Goal: Find specific page/section: Find specific page/section

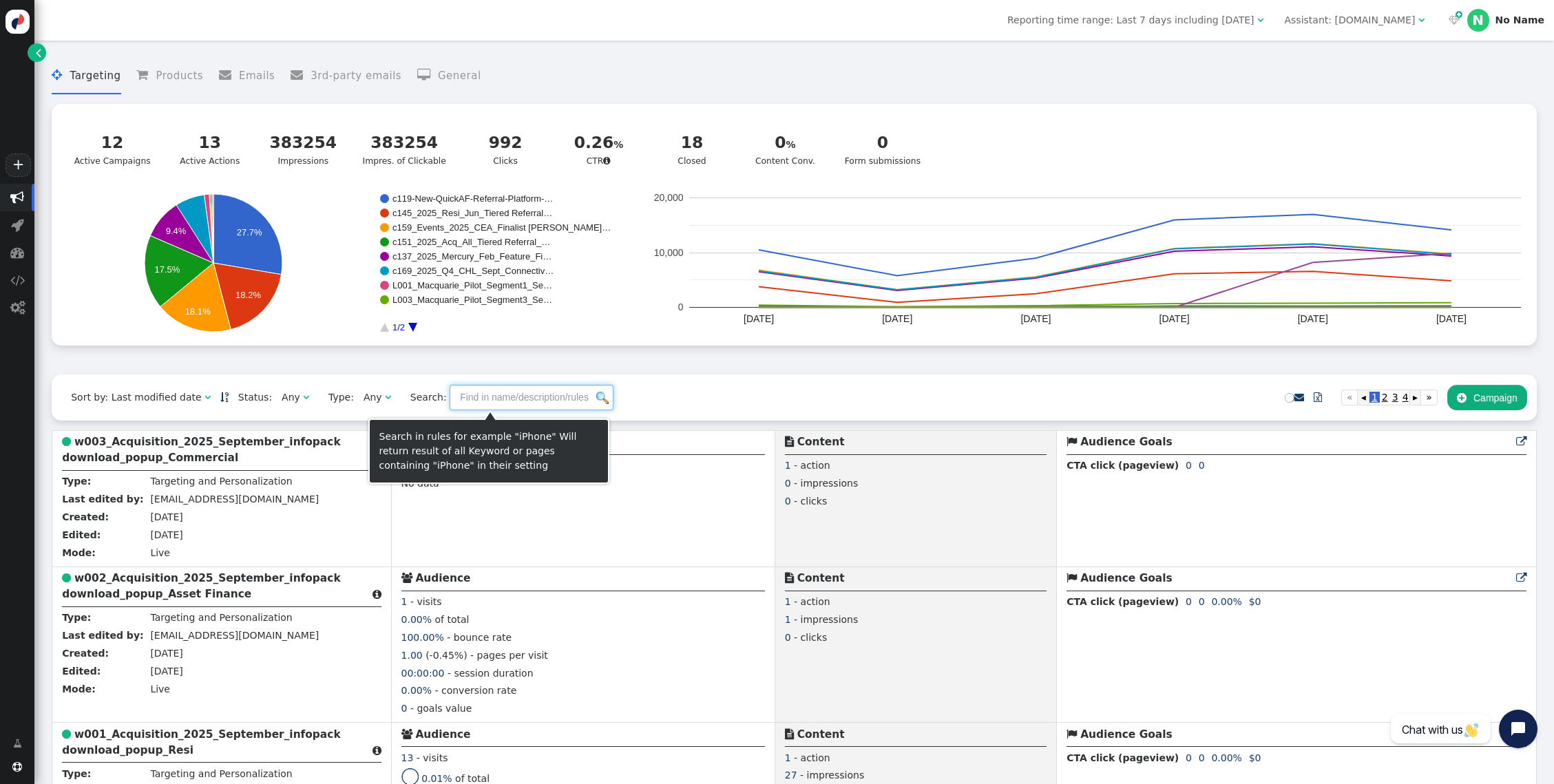
click at [479, 400] on input "text" at bounding box center [532, 397] width 164 height 25
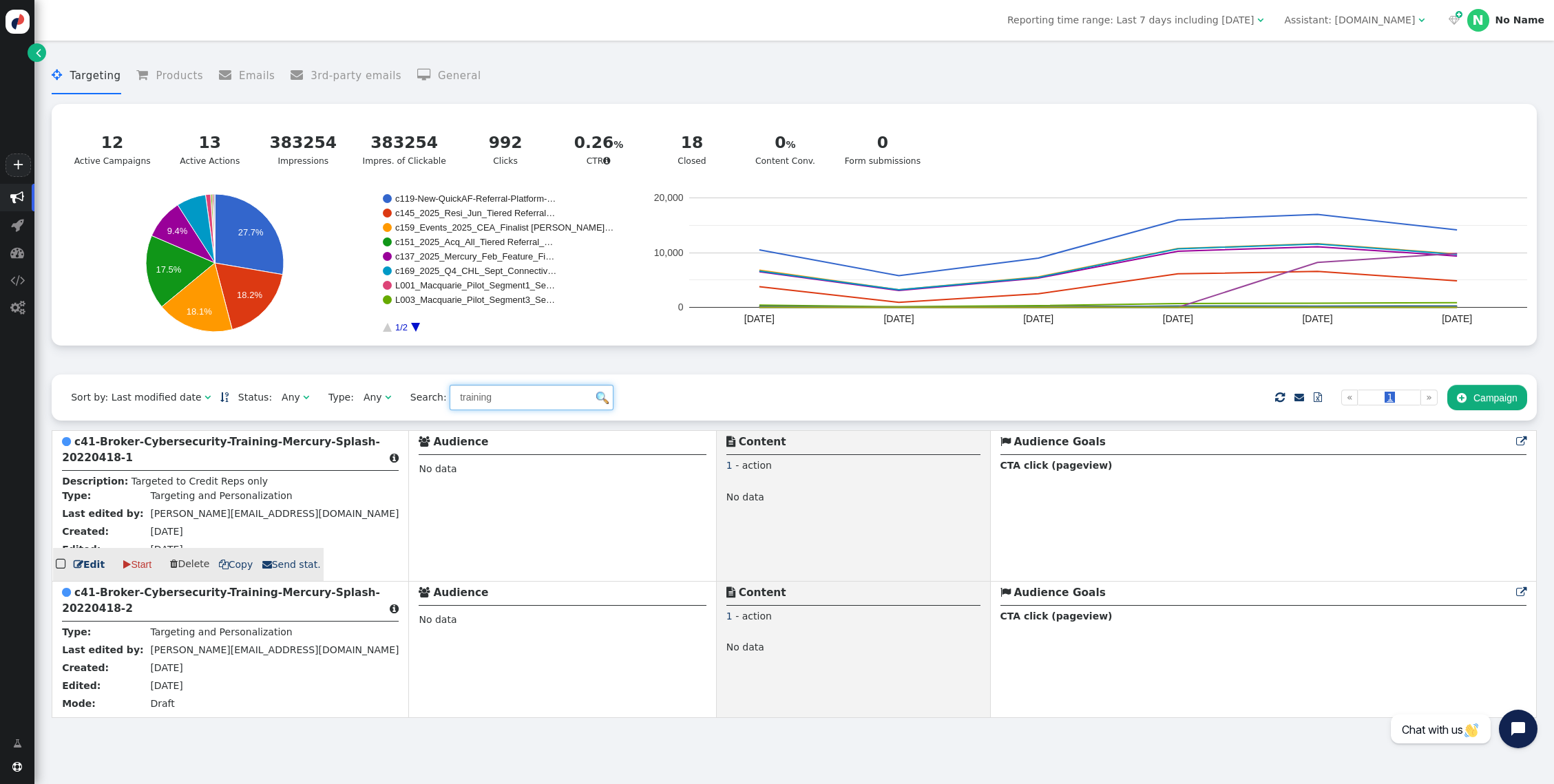
type input "training"
click at [103, 445] on b "c41-Broker-Cybersecurity-Training-Mercury-Splash-20220418-1" at bounding box center [221, 450] width 318 height 28
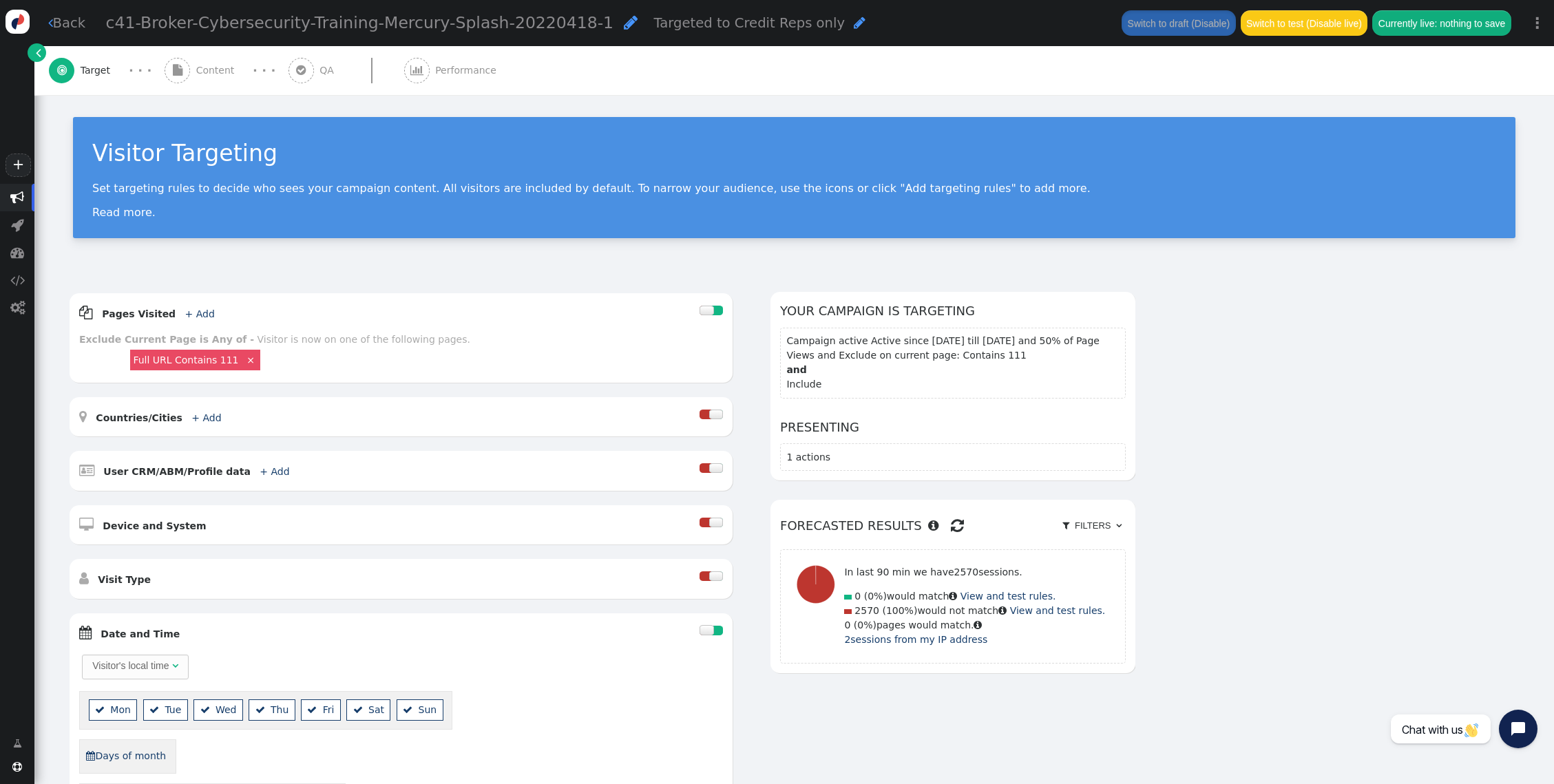
click at [208, 59] on div " Content" at bounding box center [202, 71] width 76 height 49
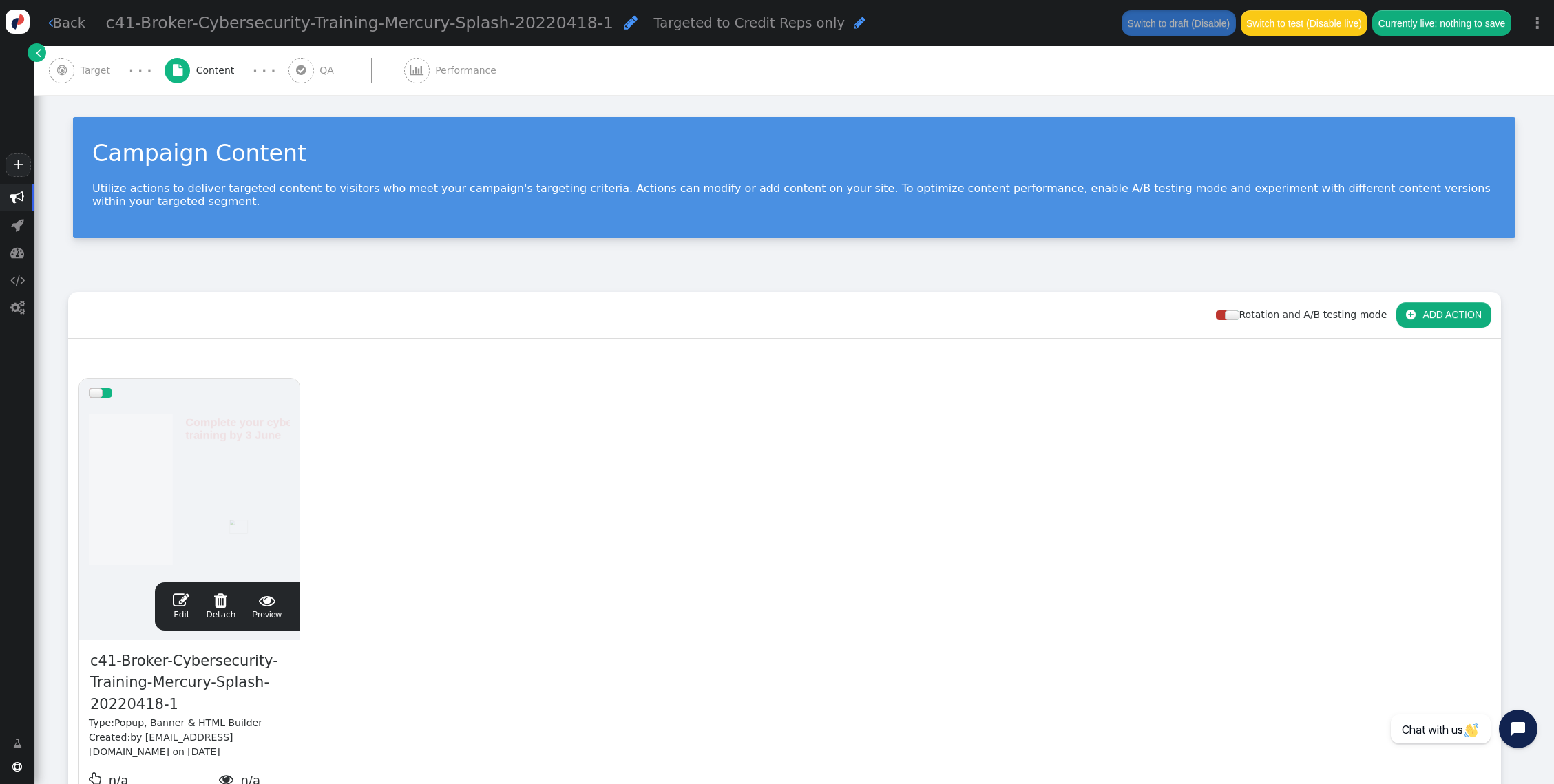
click at [59, 26] on link " Back" at bounding box center [67, 23] width 38 height 20
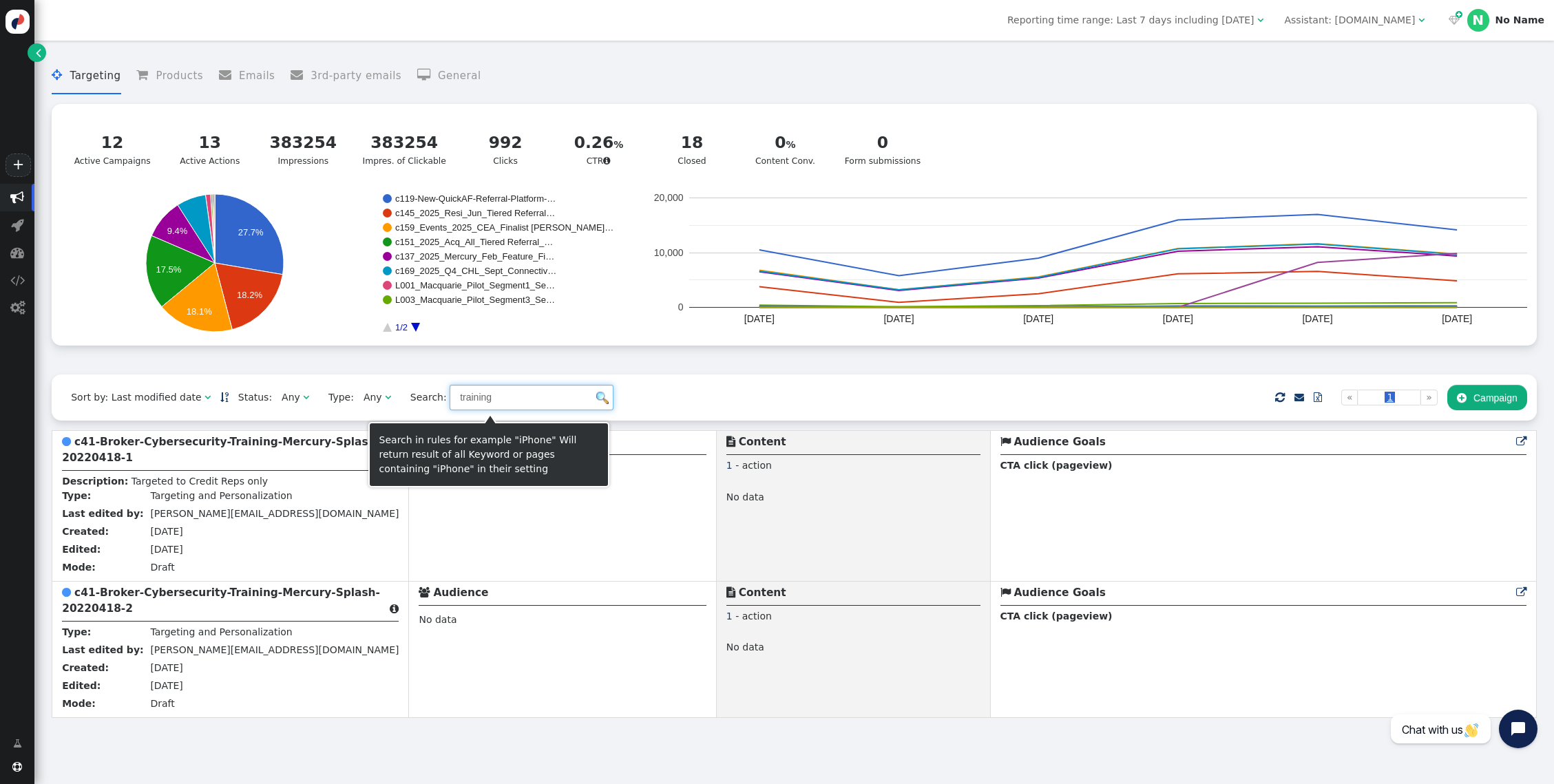
click at [480, 395] on input "training" at bounding box center [532, 397] width 164 height 25
type input "t"
type input "overview"
click at [486, 405] on input "overview" at bounding box center [532, 397] width 164 height 25
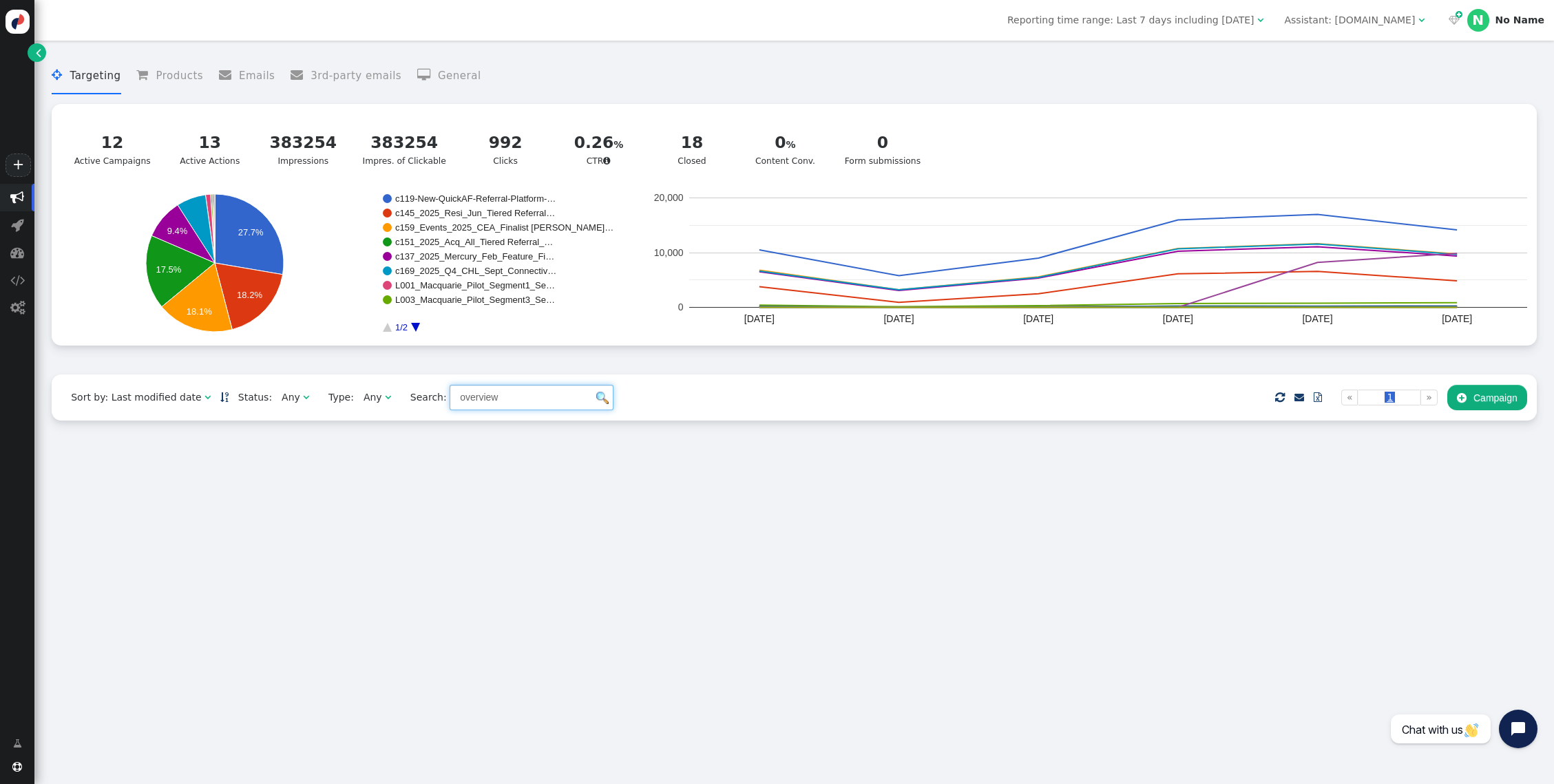
click at [470, 399] on input "overview" at bounding box center [532, 397] width 164 height 25
type input "hub"
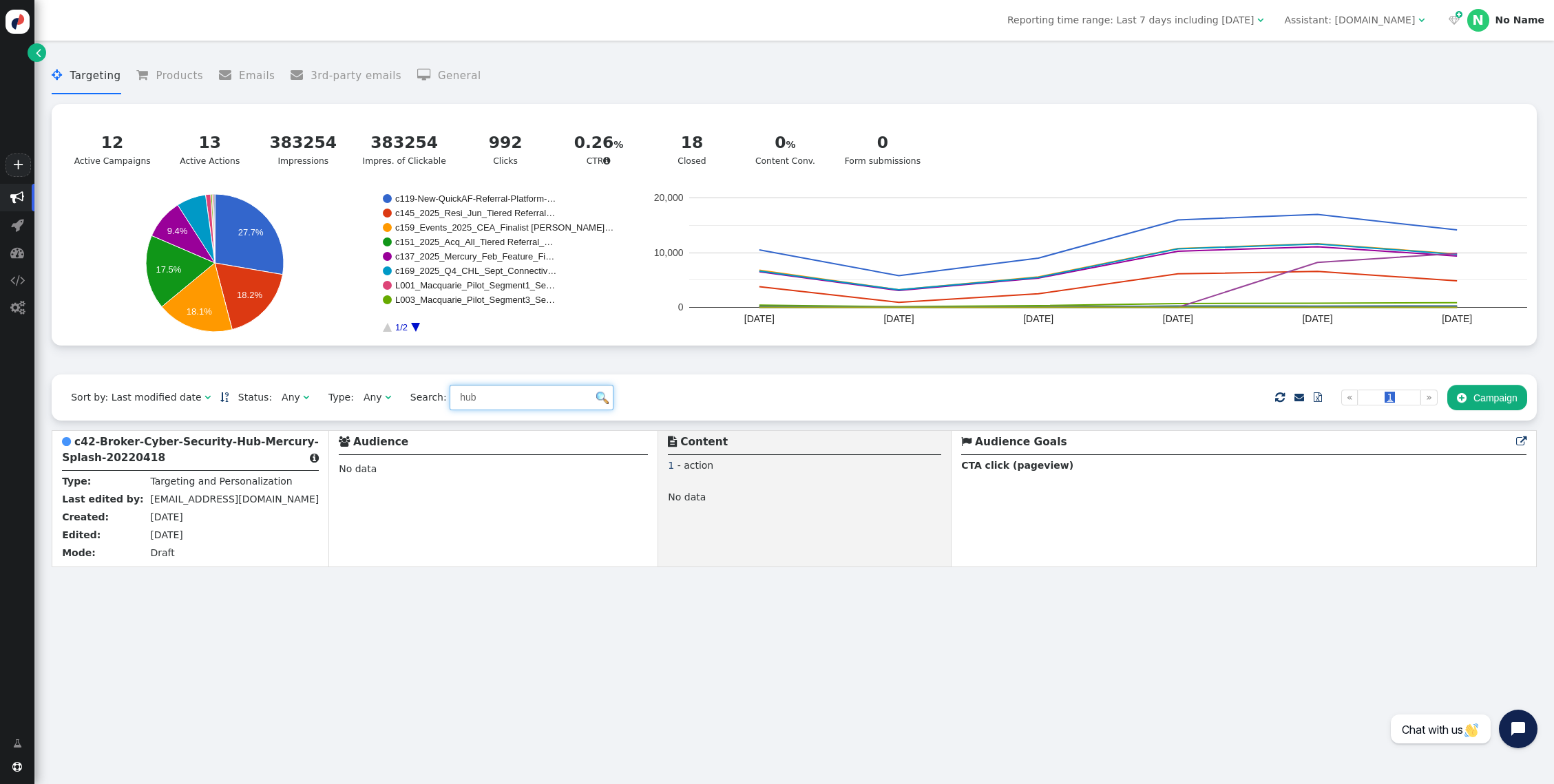
click at [475, 402] on input "hub" at bounding box center [532, 397] width 164 height 25
click at [638, 395] on div "Sort by: Last modified date   Status: Any  Type: Any  Search:     Impor…" at bounding box center [794, 398] width 1485 height 46
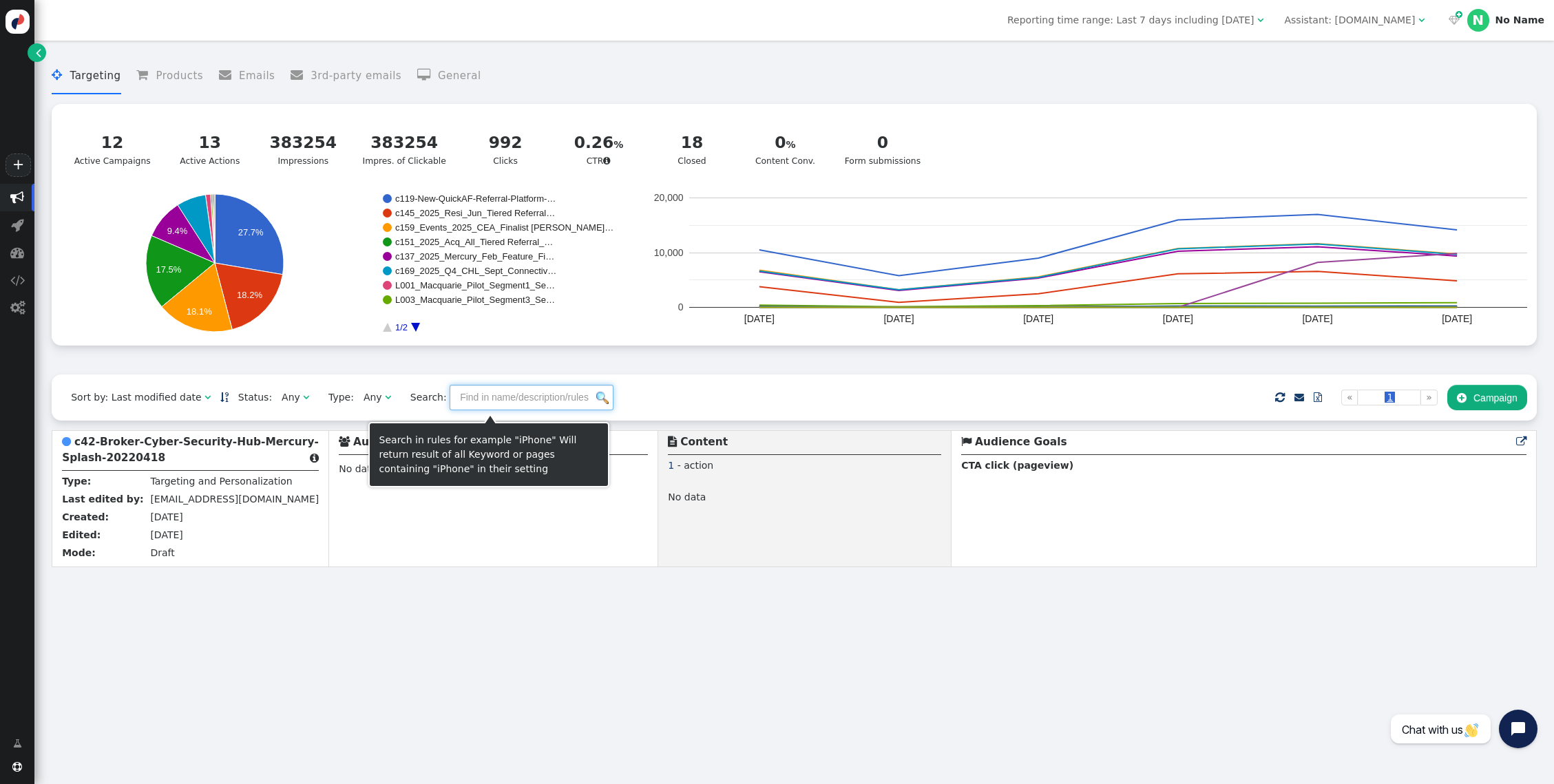
click at [461, 398] on input "text" at bounding box center [532, 397] width 164 height 25
click at [455, 408] on input "text" at bounding box center [532, 397] width 164 height 25
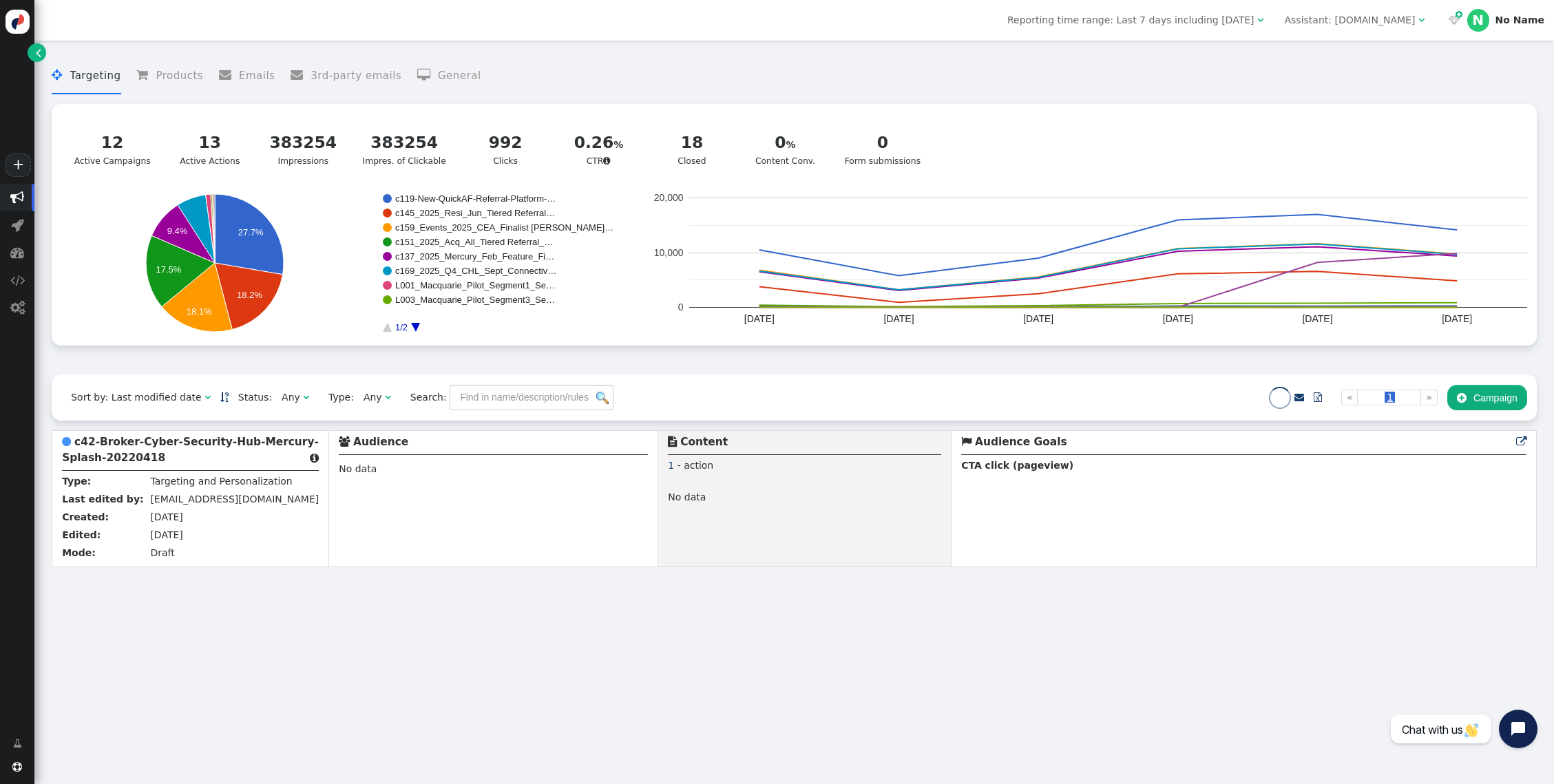
click at [304, 380] on div "Sort by: Last modified date   Status: Any  Type: Any  Search:    Import …" at bounding box center [794, 398] width 1485 height 46
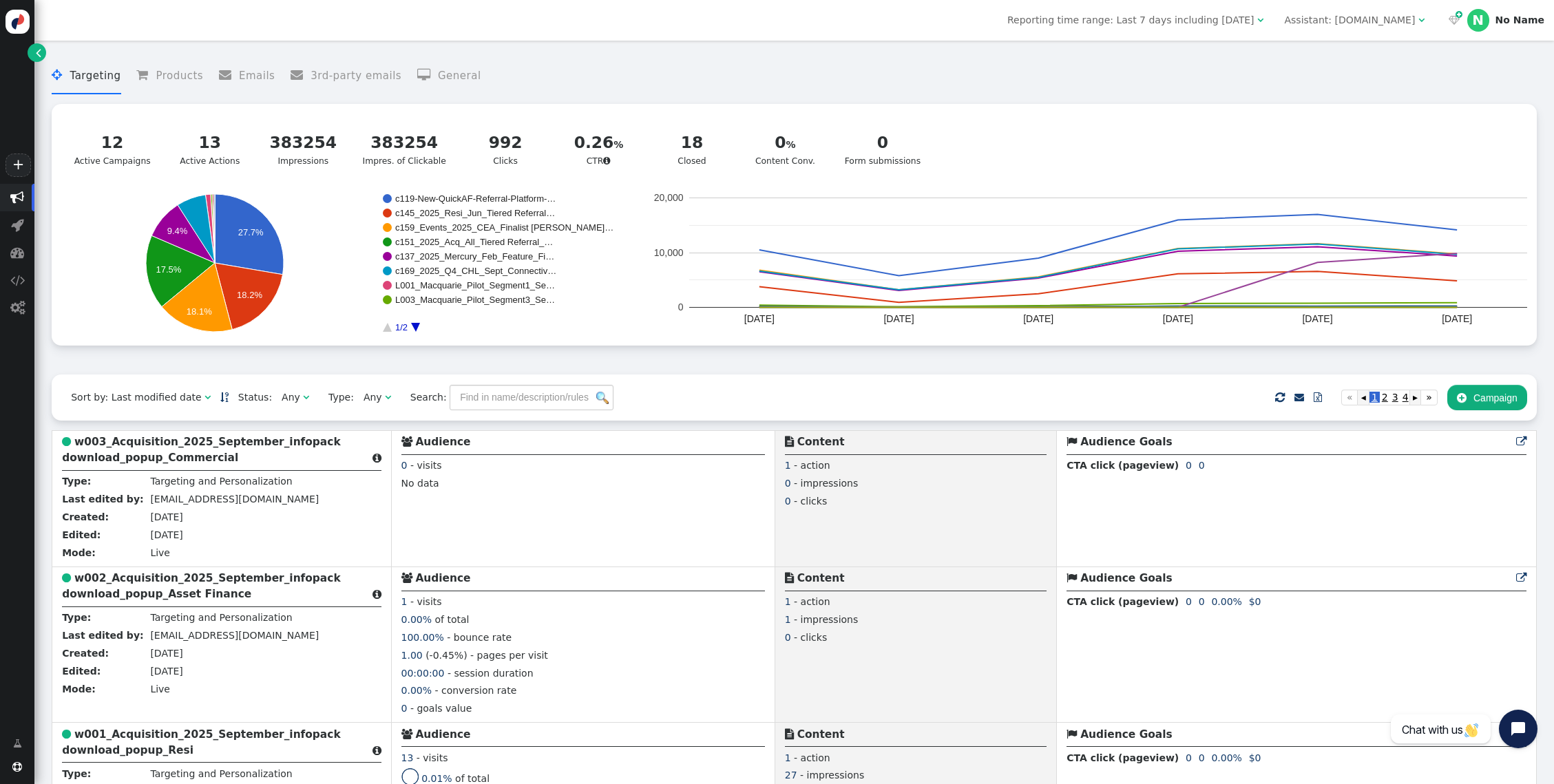
click at [282, 405] on div "Any" at bounding box center [290, 397] width 18 height 14
